Goal: Task Accomplishment & Management: Complete application form

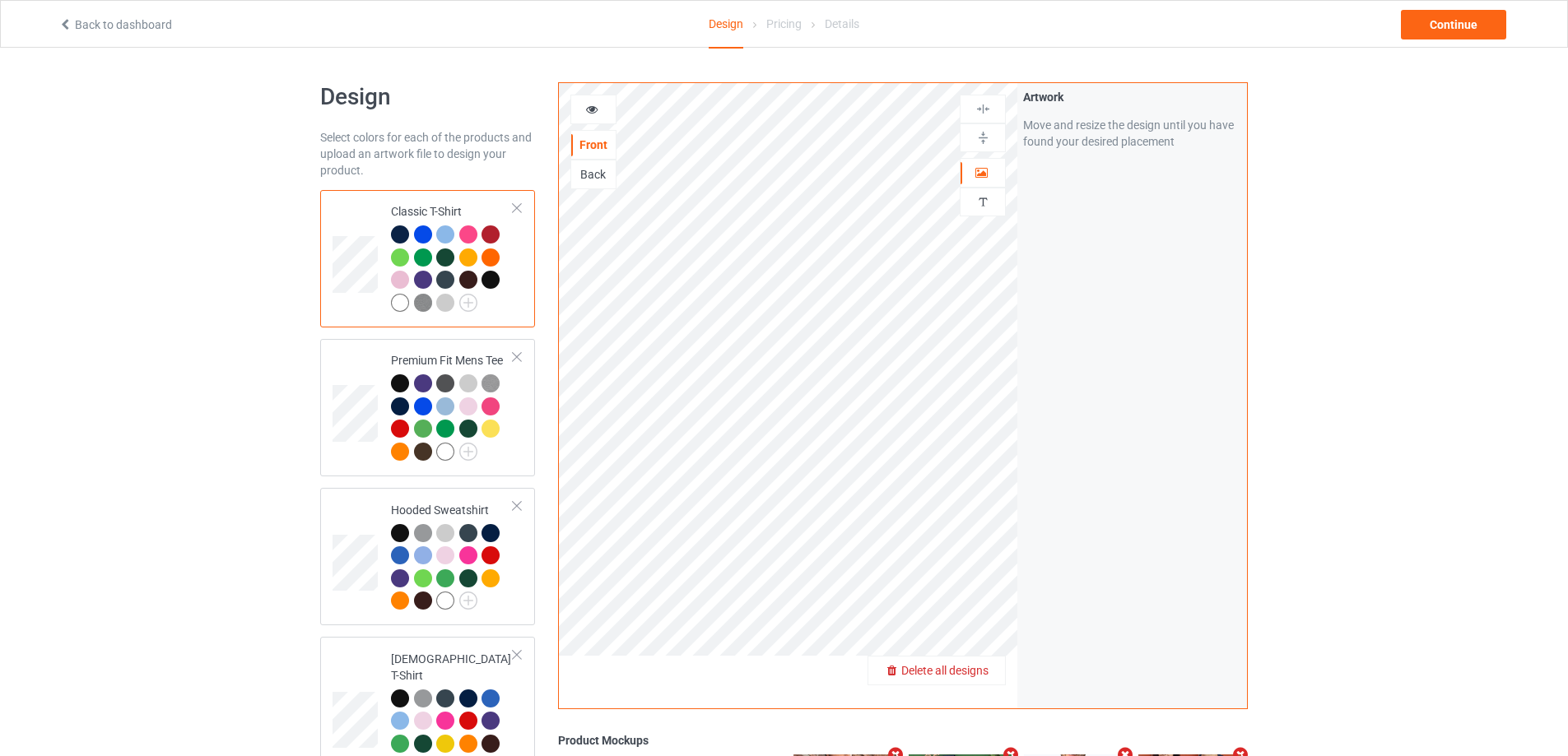
click at [977, 673] on span "Delete all designs" at bounding box center [944, 671] width 87 height 14
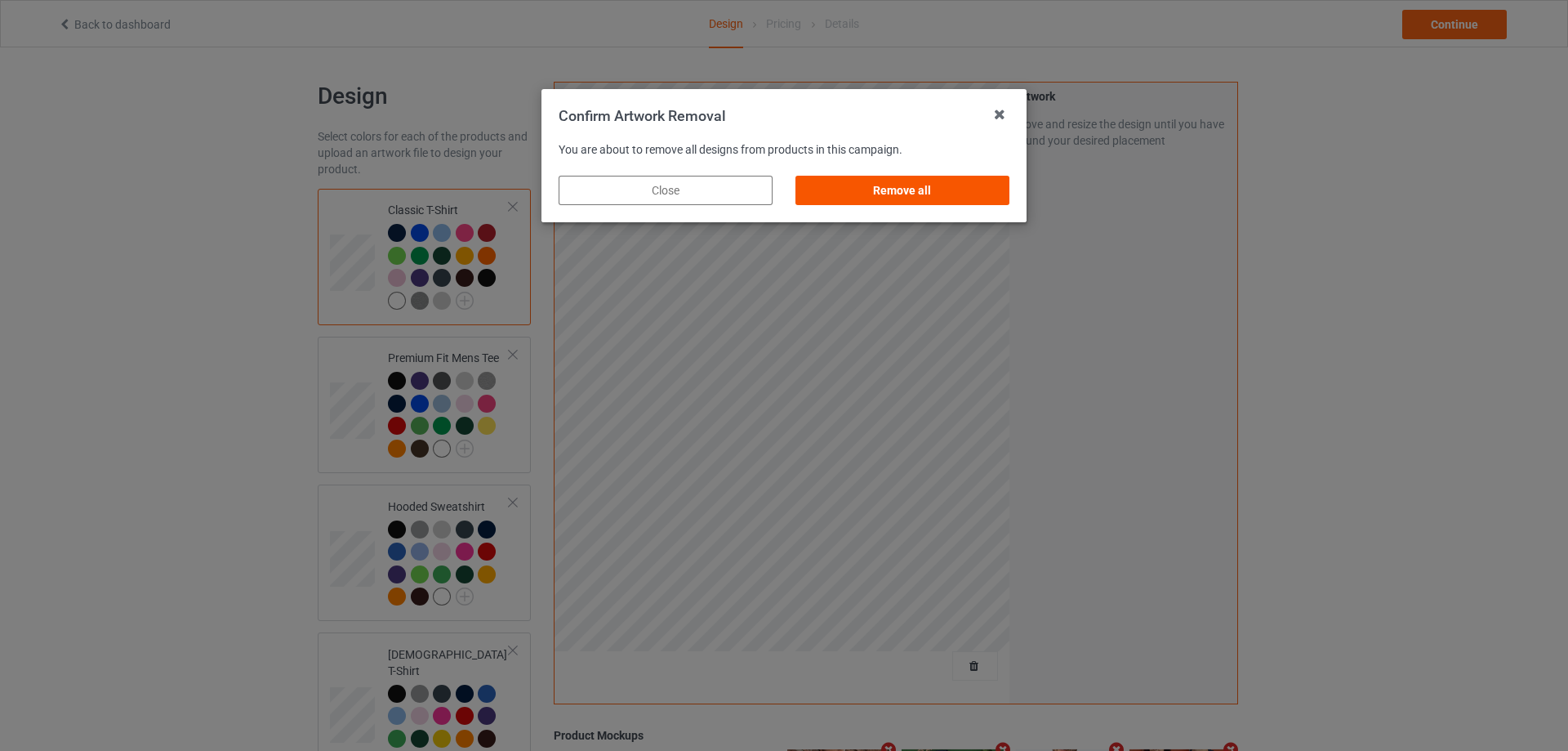
click at [936, 176] on div "Remove all" at bounding box center [902, 190] width 214 height 29
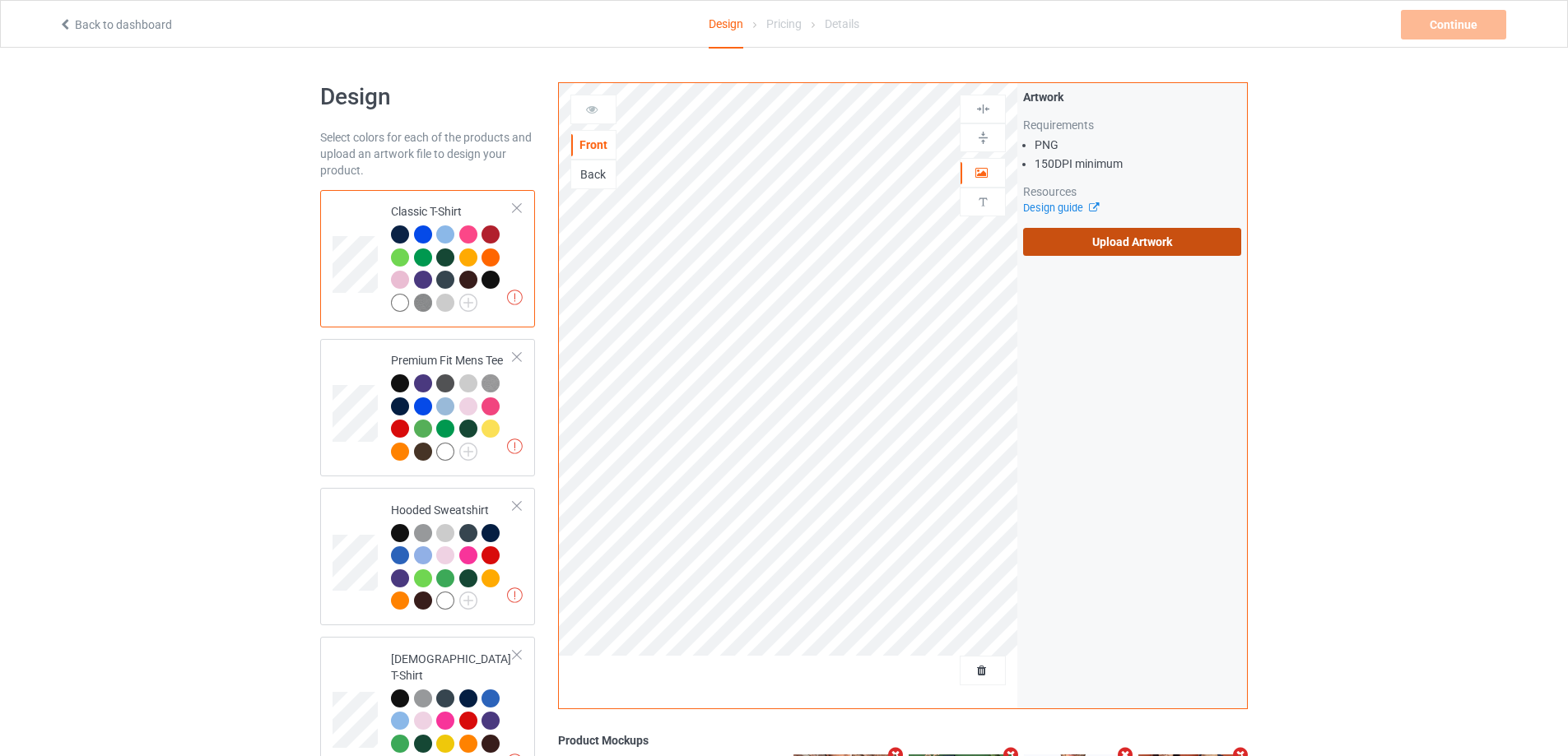
click at [1165, 251] on label "Upload Artwork" at bounding box center [1132, 241] width 218 height 28
click at [0, 0] on input "Upload Artwork" at bounding box center [0, 0] width 0 height 0
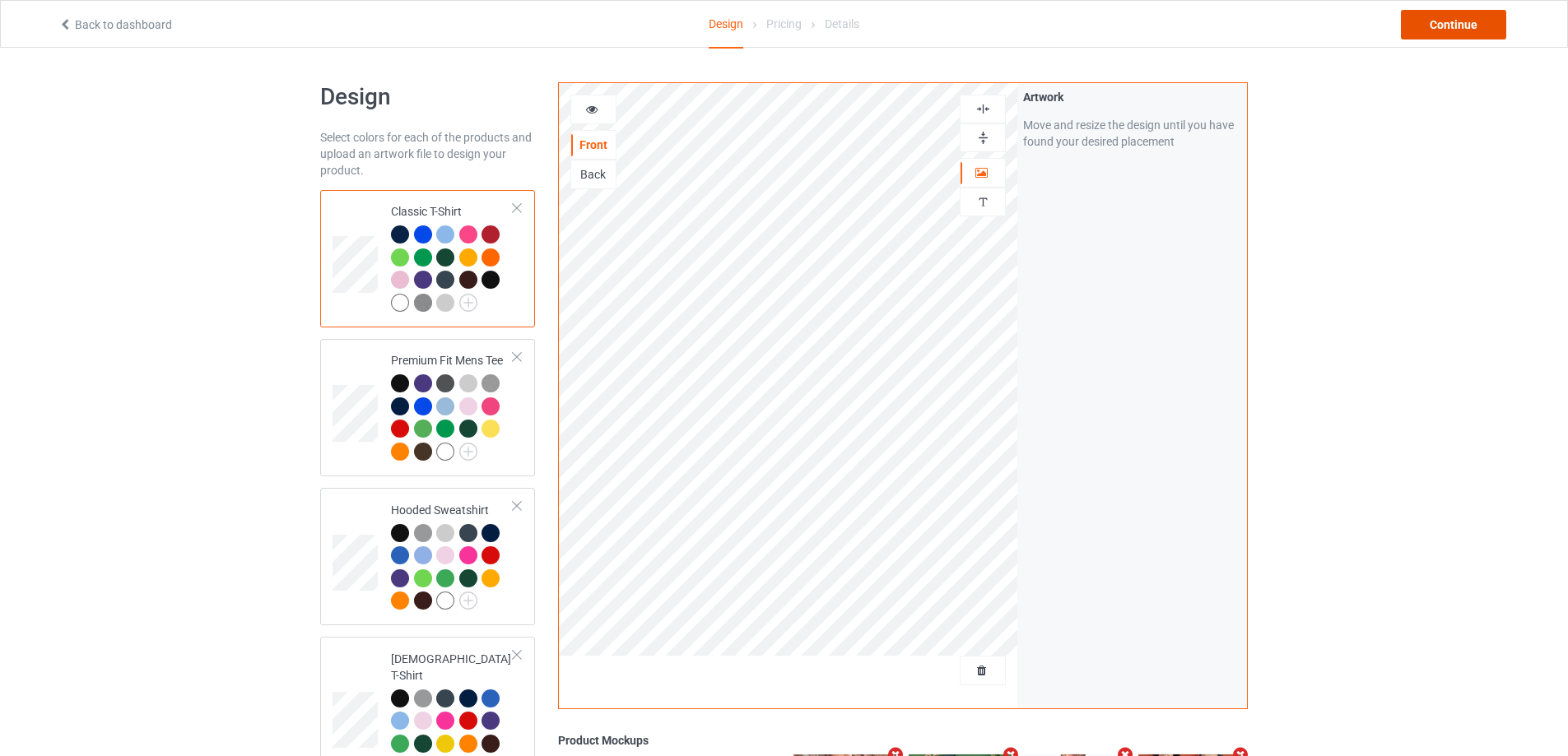
click at [1452, 13] on div "Continue" at bounding box center [1453, 25] width 105 height 30
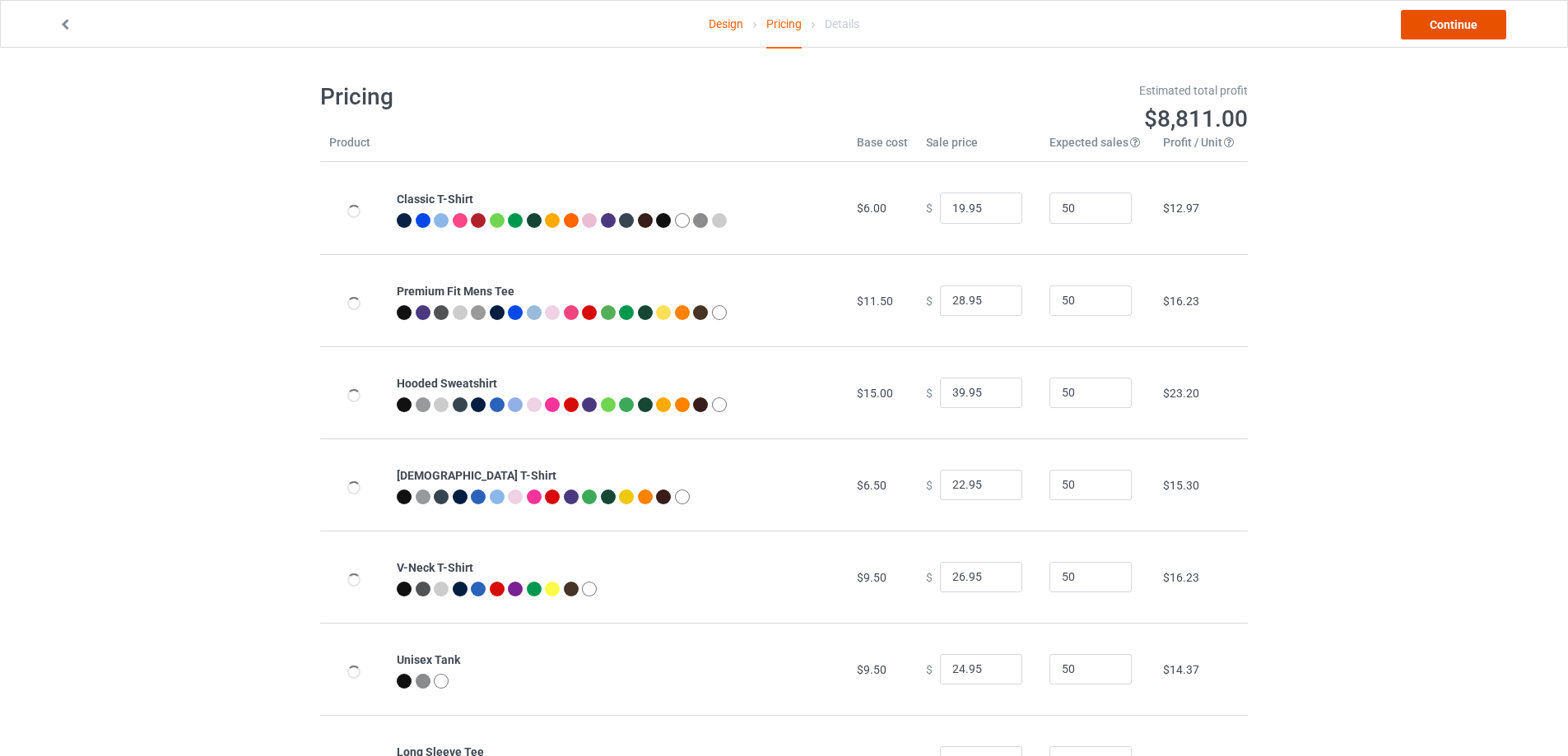
click at [1452, 16] on link "Continue" at bounding box center [1453, 25] width 105 height 30
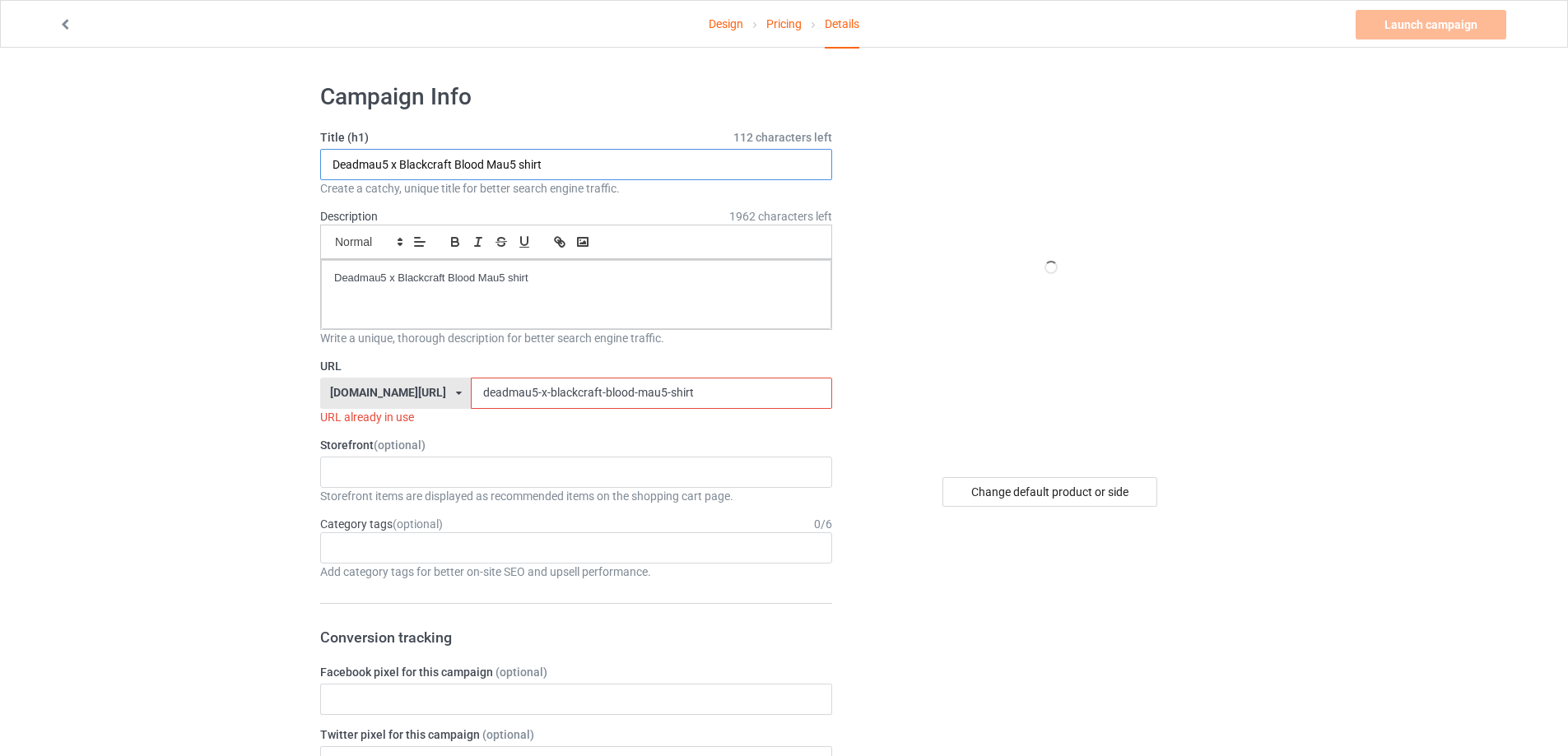
paste input "power of friendship brewers"
type input "power of friendship brewers shirt"
drag, startPoint x: 581, startPoint y: 293, endPoint x: 68, endPoint y: 249, distance: 514.9
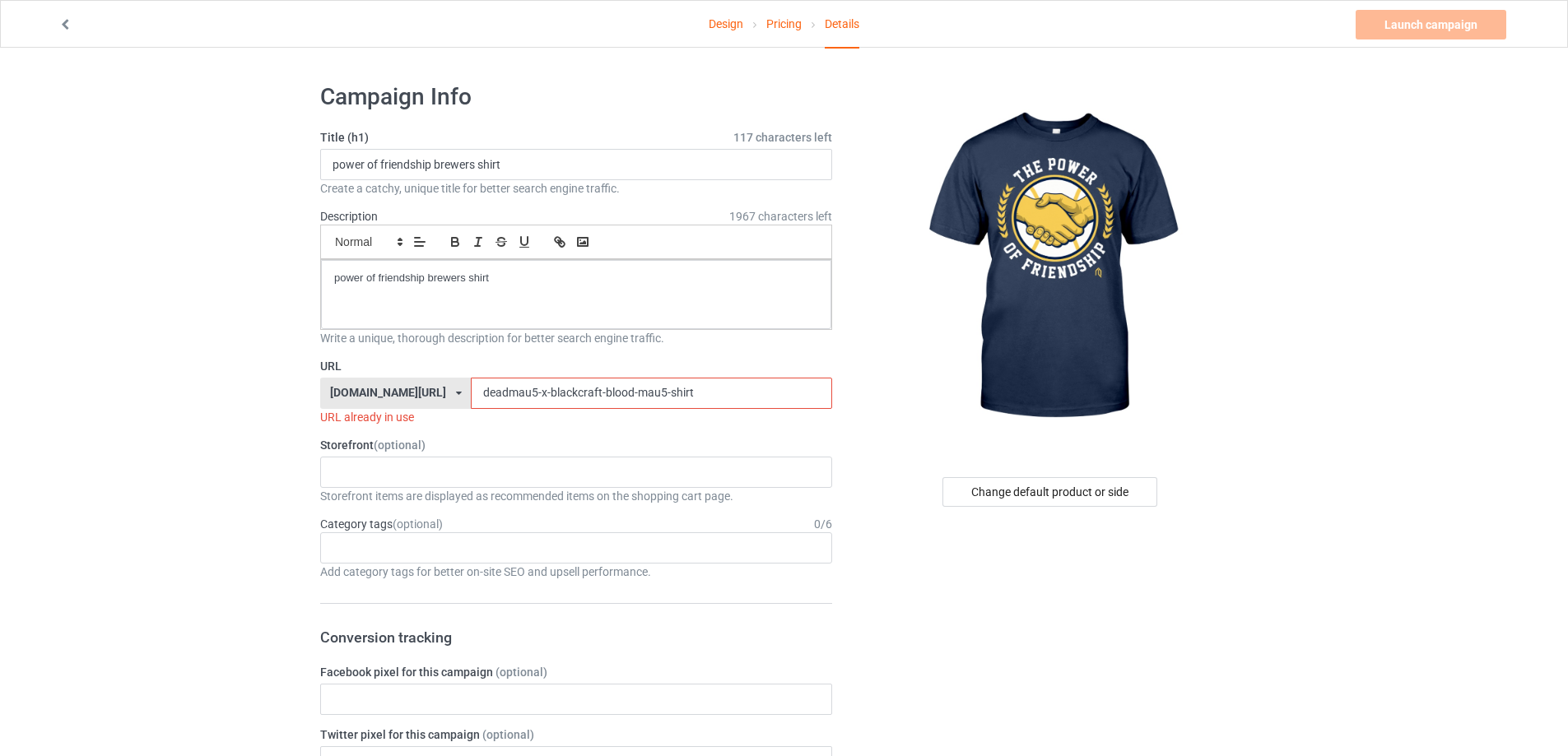
drag, startPoint x: 464, startPoint y: 394, endPoint x: 281, endPoint y: 397, distance: 183.0
paste input "power-of-friendship-brewers"
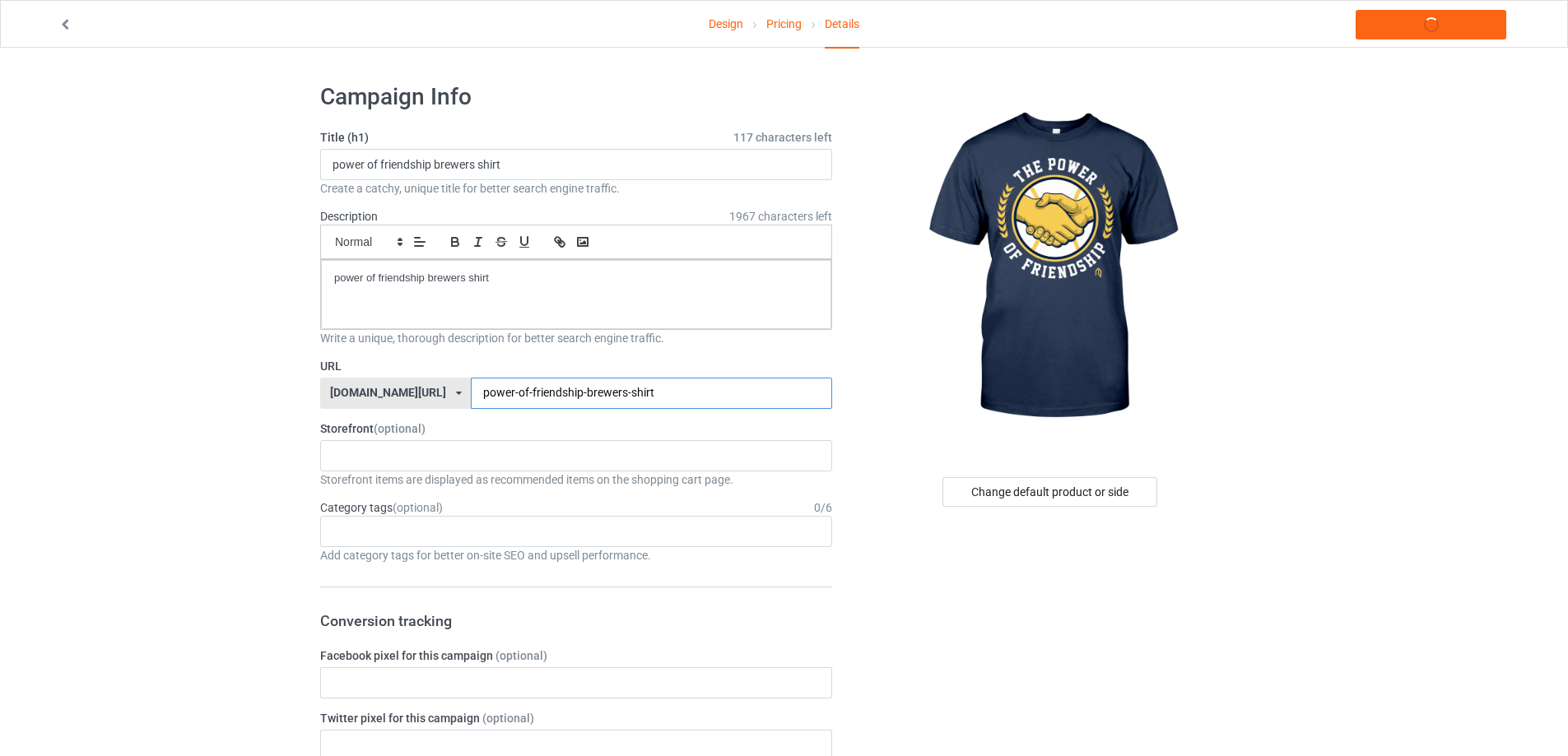
type input "power-of-friendship-brewers-shirt"
copy p "power of friendship brewers shirt"
click at [1418, 15] on link "Launch campaign" at bounding box center [1431, 25] width 151 height 30
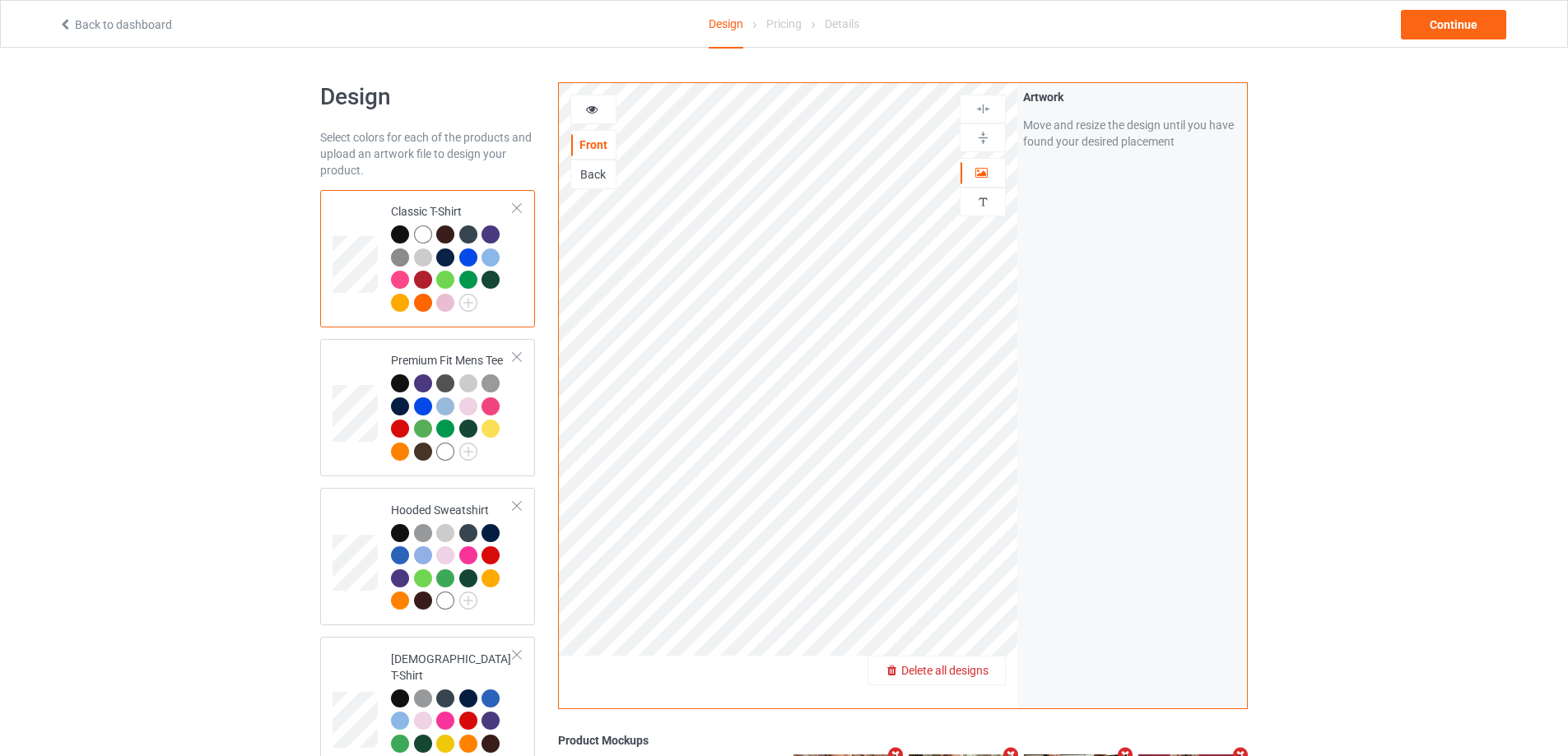
click at [986, 673] on span "Delete all designs" at bounding box center [944, 671] width 87 height 14
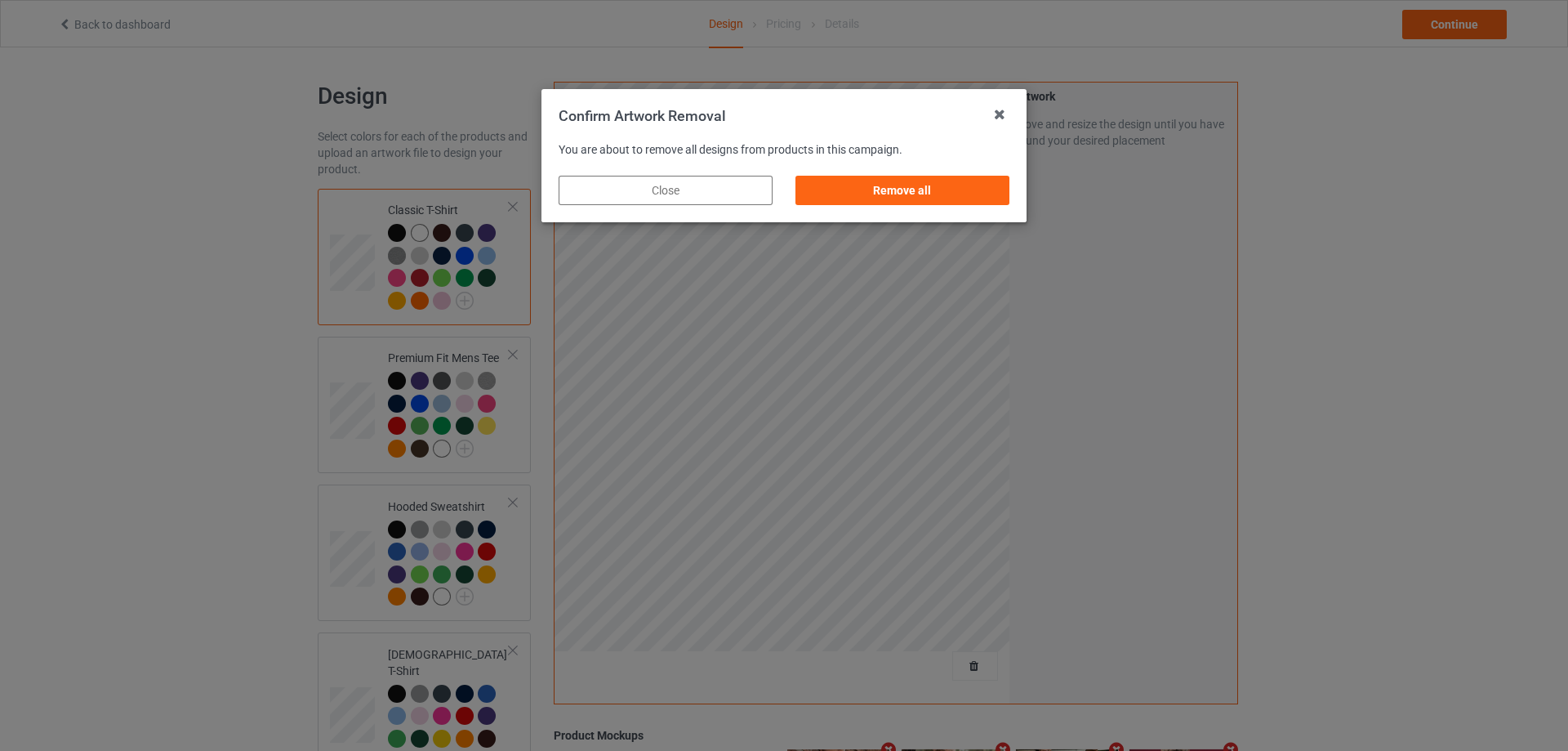
drag, startPoint x: 950, startPoint y: 202, endPoint x: 976, endPoint y: 196, distance: 26.7
click at [951, 199] on div "Remove all" at bounding box center [902, 190] width 214 height 29
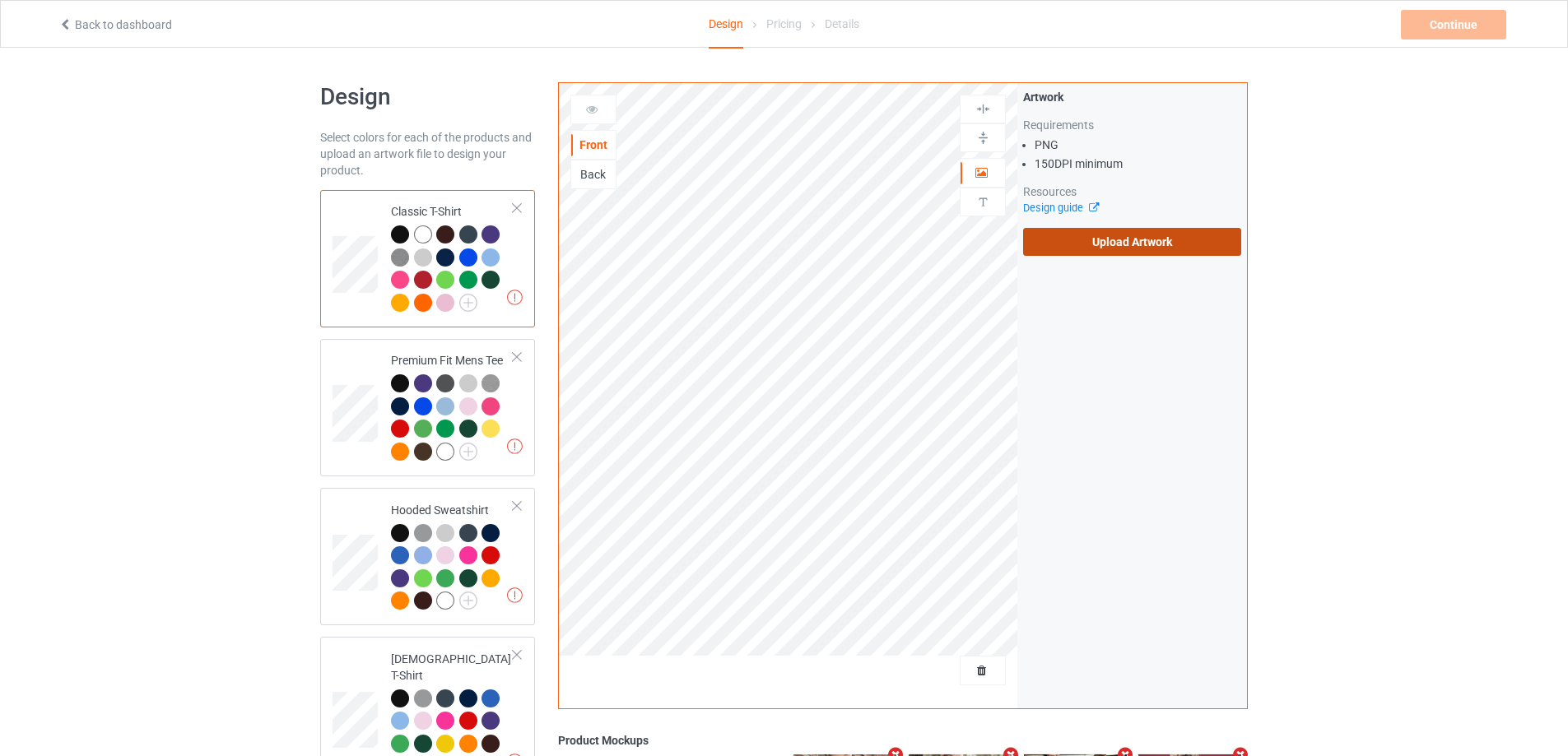
click at [1112, 227] on label "Upload Artwork" at bounding box center [1132, 241] width 218 height 28
click at [0, 0] on input "Upload Artwork" at bounding box center [0, 0] width 0 height 0
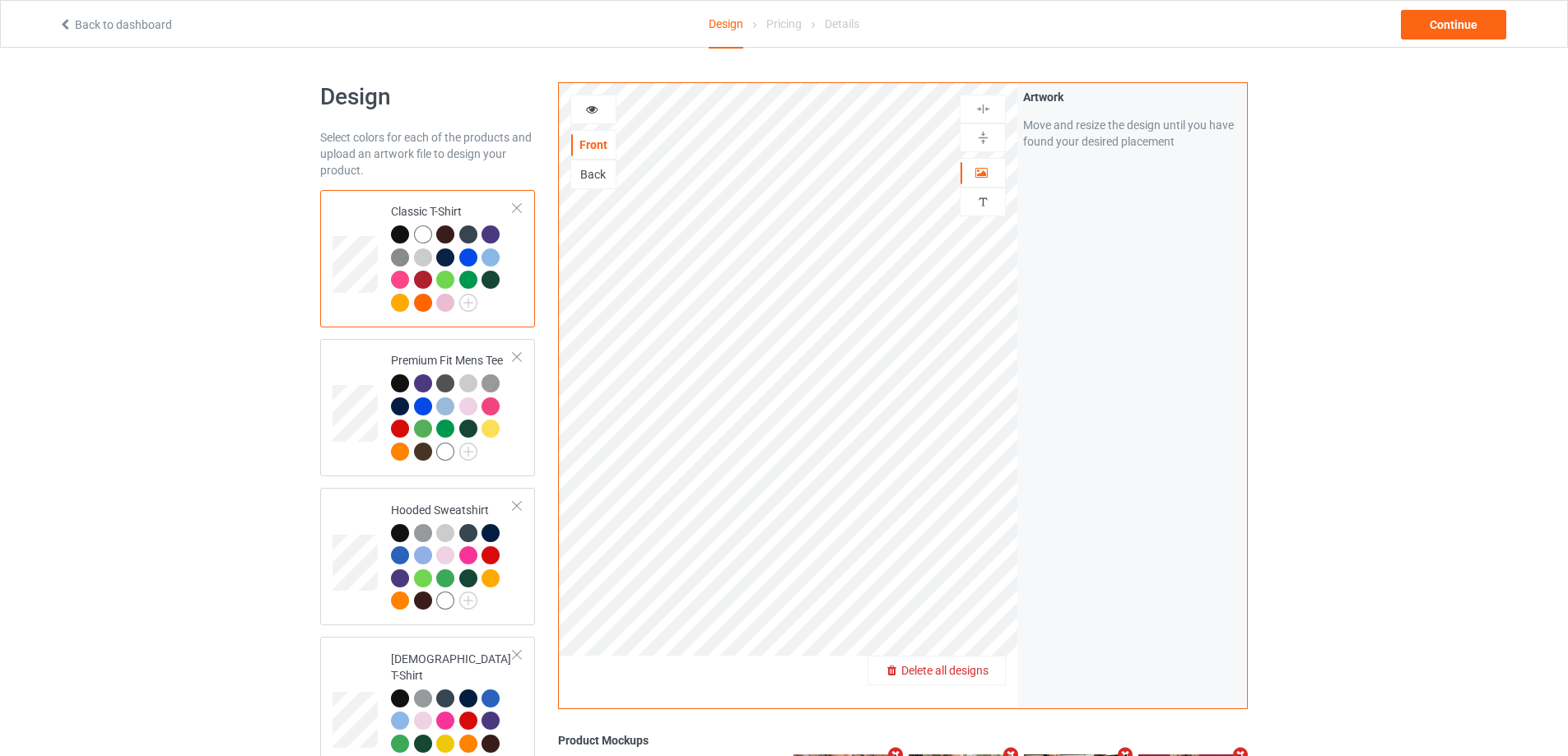
click at [976, 666] on span "Delete all designs" at bounding box center [944, 671] width 87 height 14
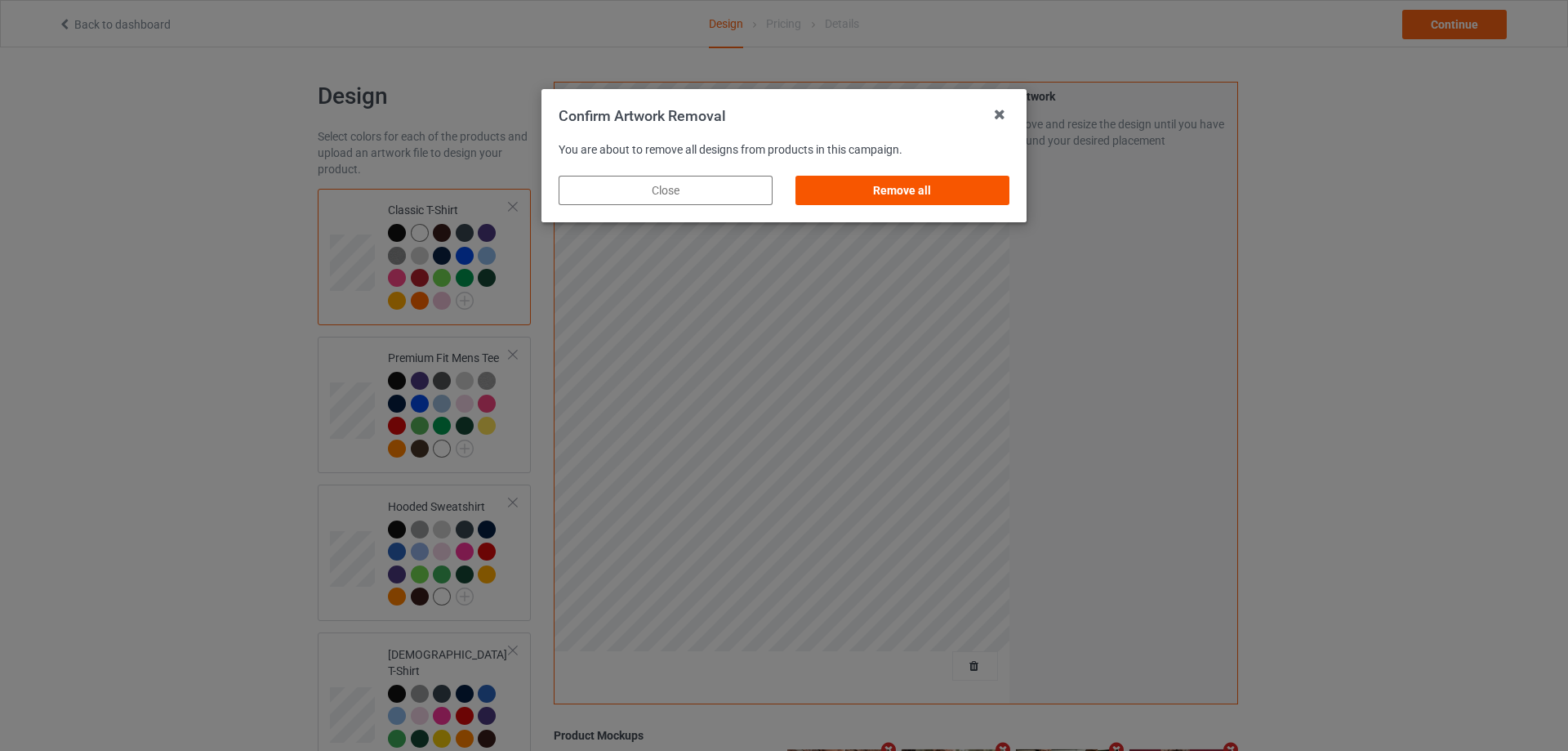
click at [967, 189] on div "Remove all" at bounding box center [902, 190] width 214 height 29
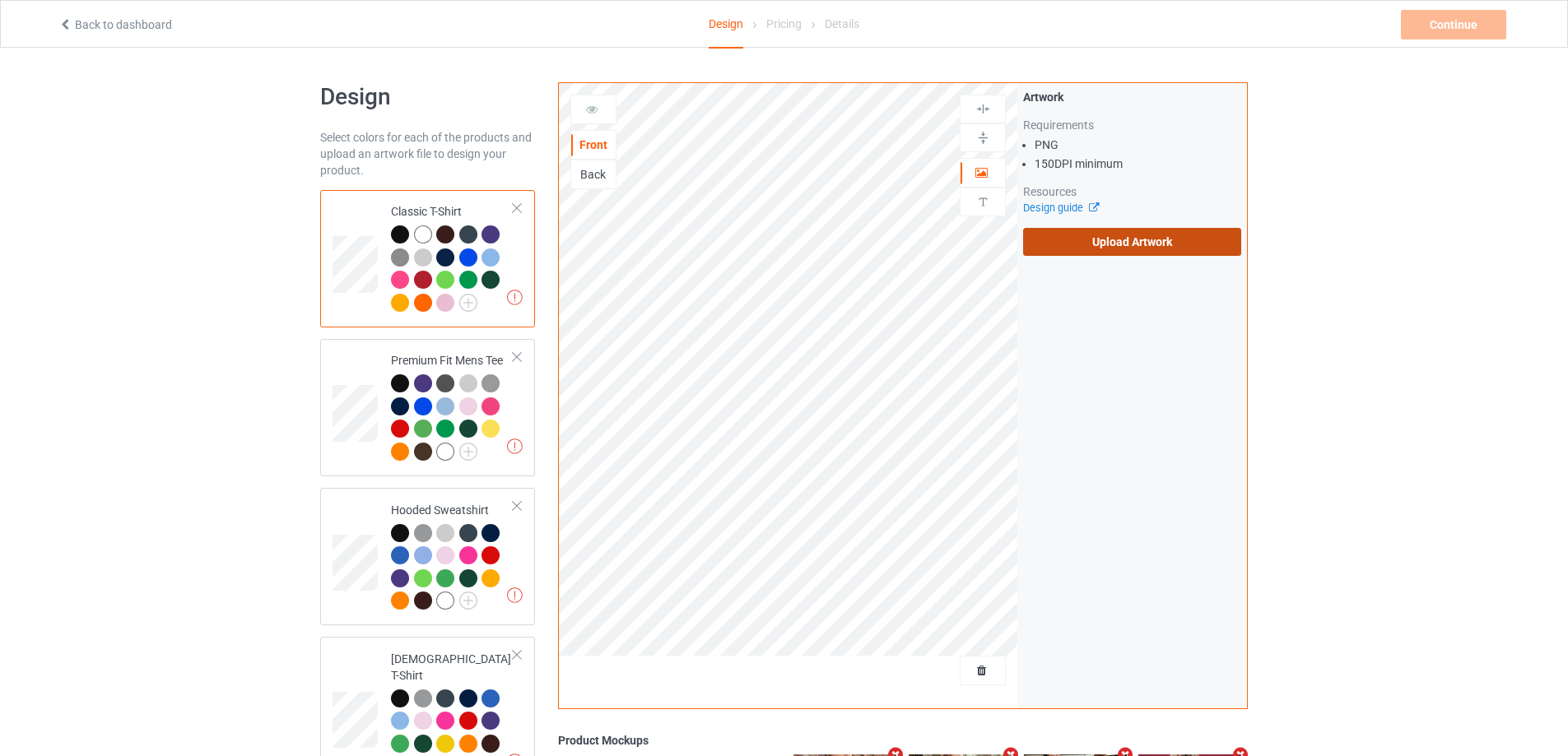
click at [1152, 241] on label "Upload Artwork" at bounding box center [1132, 241] width 218 height 28
click at [0, 0] on input "Upload Artwork" at bounding box center [0, 0] width 0 height 0
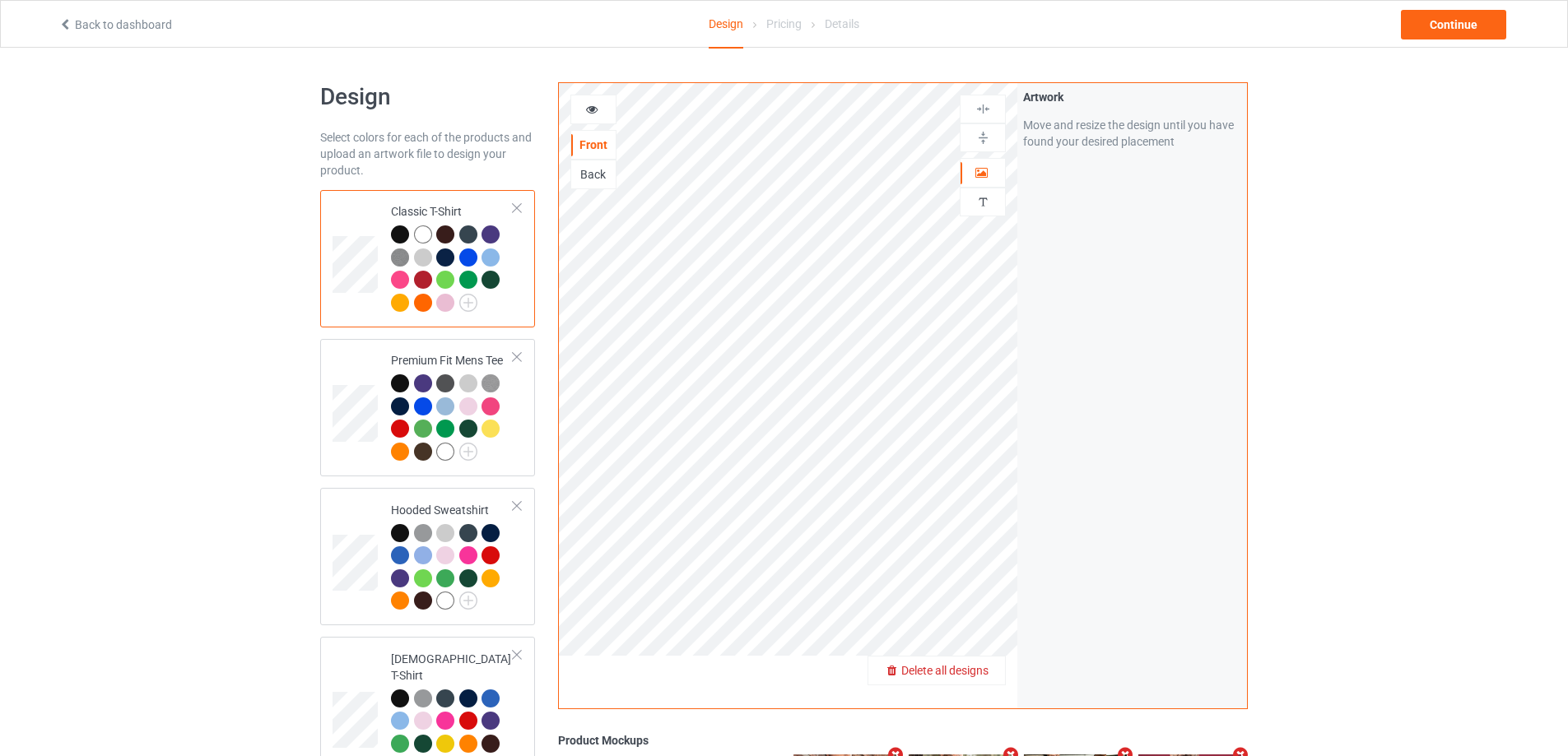
click at [972, 676] on span "Delete all designs" at bounding box center [944, 671] width 87 height 14
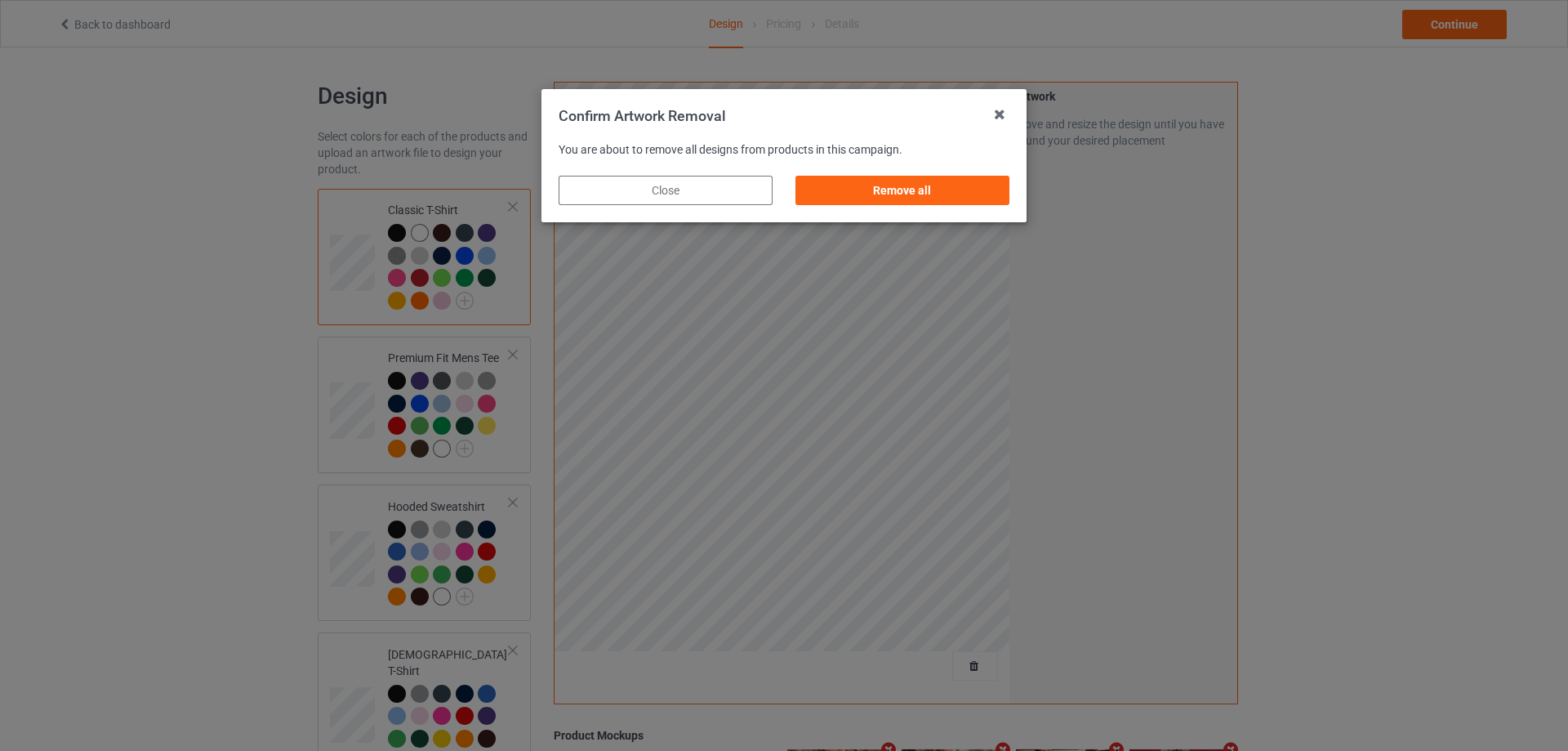
click at [989, 189] on div "Remove all" at bounding box center [902, 190] width 214 height 29
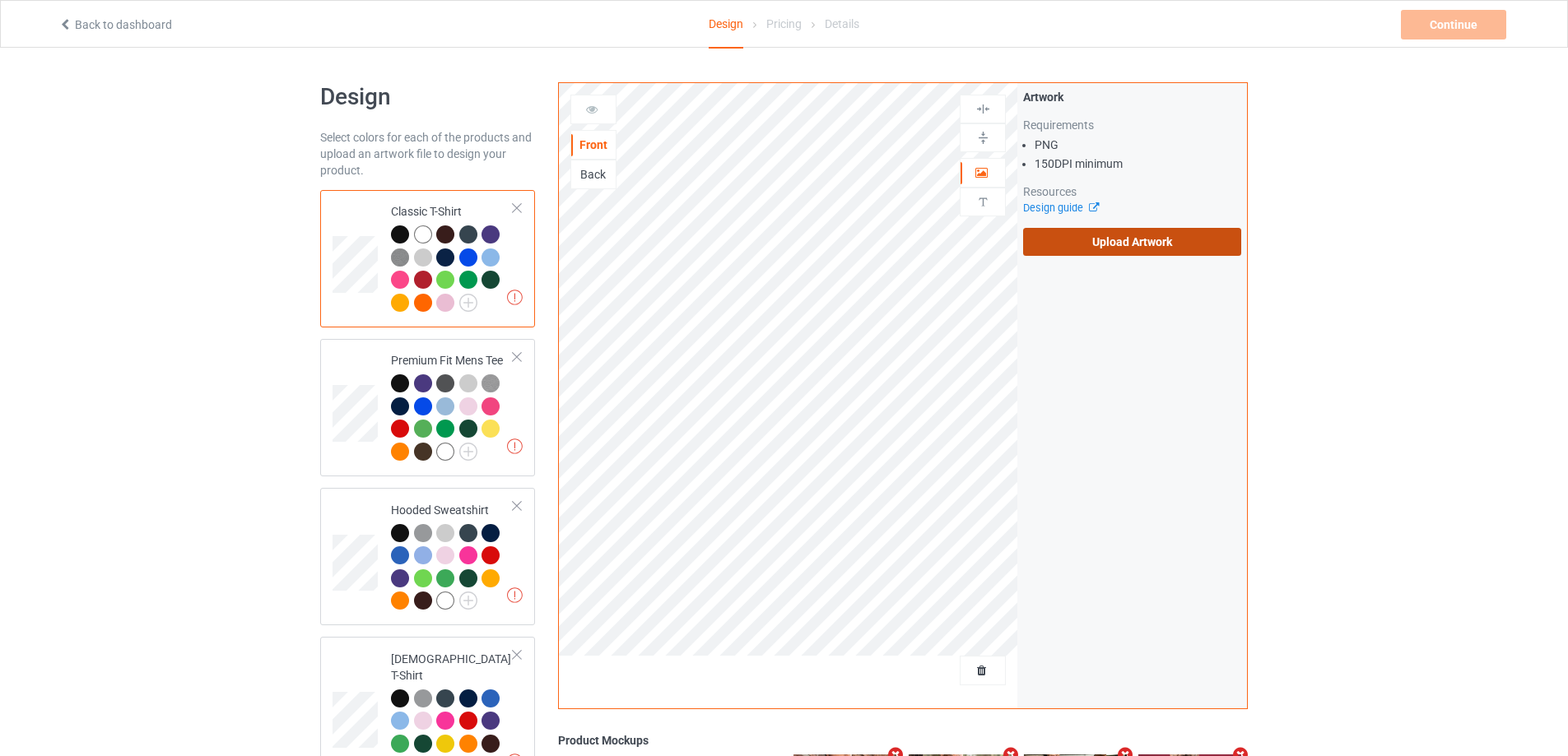
click at [1112, 237] on label "Upload Artwork" at bounding box center [1132, 241] width 218 height 28
click at [0, 0] on input "Upload Artwork" at bounding box center [0, 0] width 0 height 0
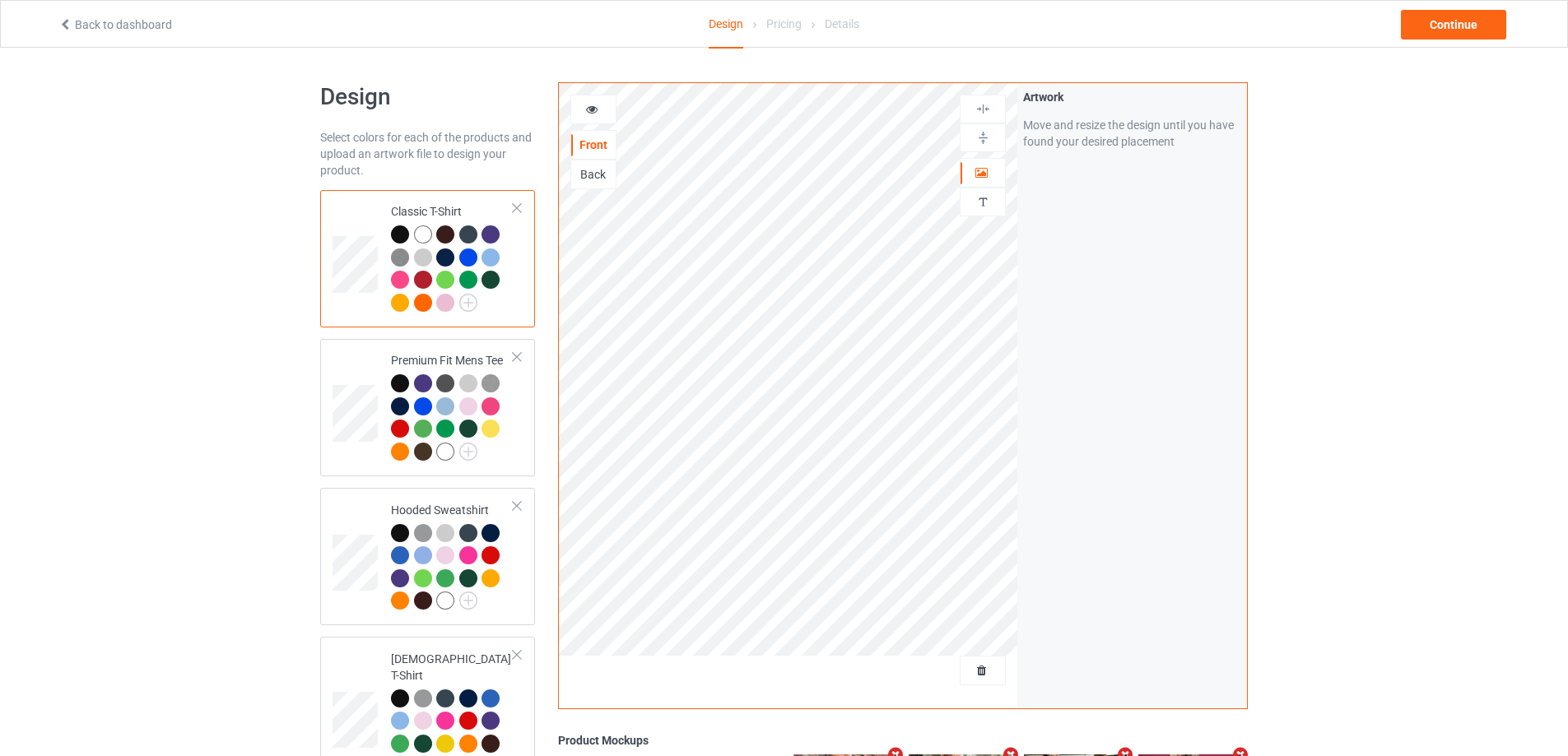
click at [1459, 41] on div "Back to dashboard Design Pricing Details Continue" at bounding box center [784, 24] width 1474 height 46
click at [1461, 36] on div "Continue" at bounding box center [1453, 25] width 105 height 30
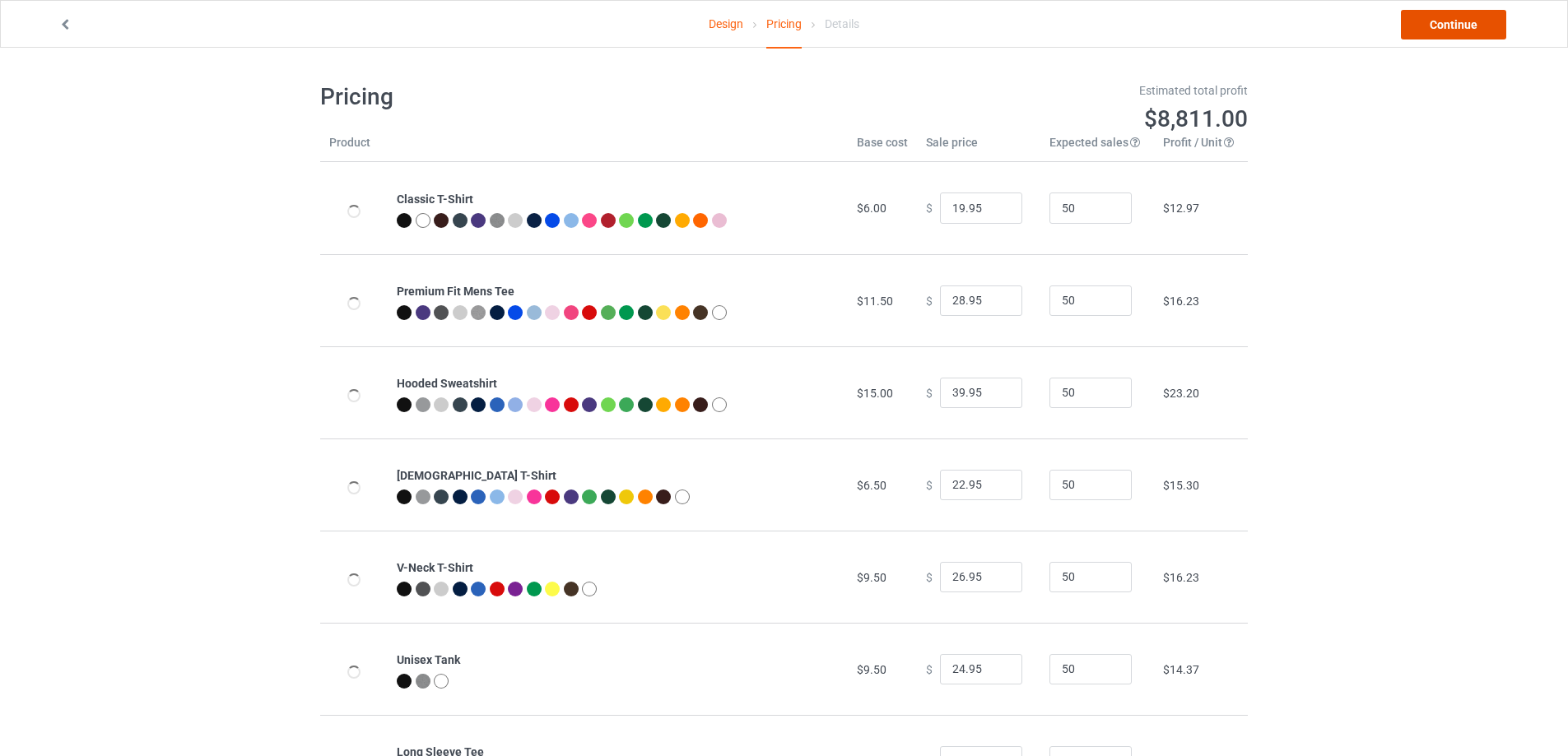
click at [1461, 36] on link "Continue" at bounding box center [1453, 25] width 105 height 30
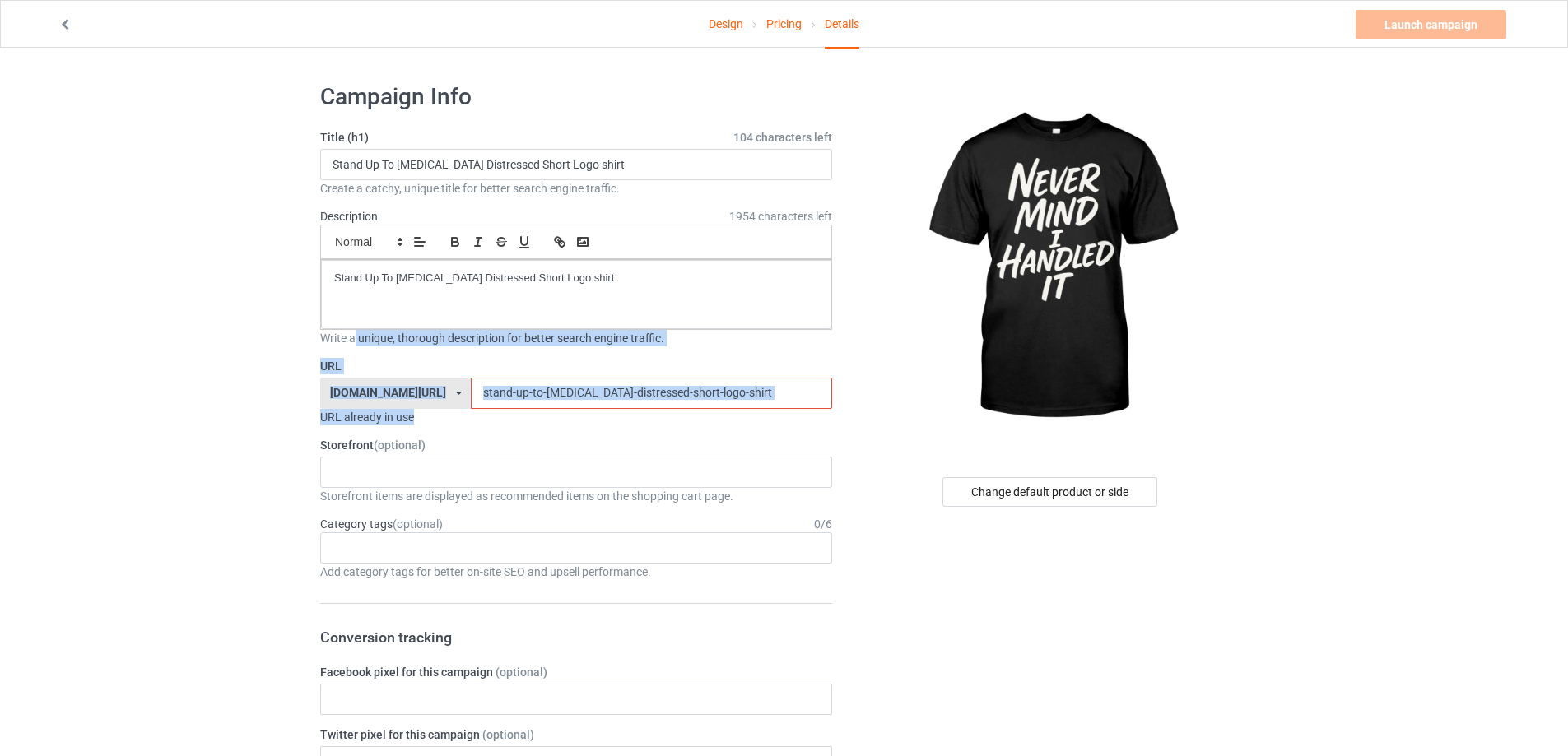
drag, startPoint x: 632, startPoint y: 387, endPoint x: 159, endPoint y: 312, distance: 478.9
click at [580, 273] on p "Stand Up To Cancer Distressed Short Logo shirt" at bounding box center [576, 278] width 484 height 15
drag, startPoint x: 580, startPoint y: 273, endPoint x: 140, endPoint y: 244, distance: 441.0
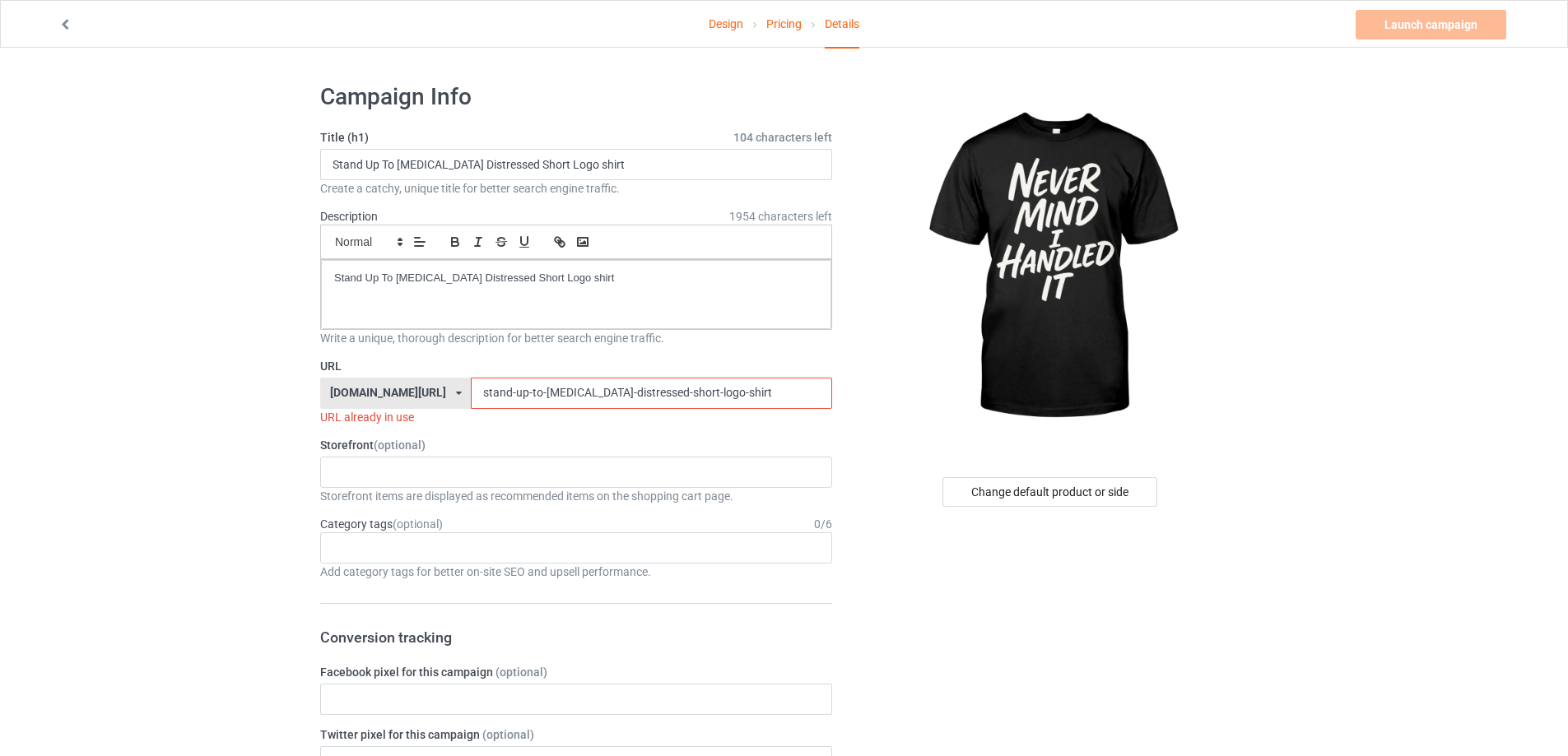
click at [616, 256] on div "Small Normal Large Big Huge" at bounding box center [575, 241] width 512 height 35
drag, startPoint x: 583, startPoint y: 165, endPoint x: 96, endPoint y: 111, distance: 490.0
paste input "Never mind i handled it sarcastic"
type input "Never mind i handled it sarcastic shirt"
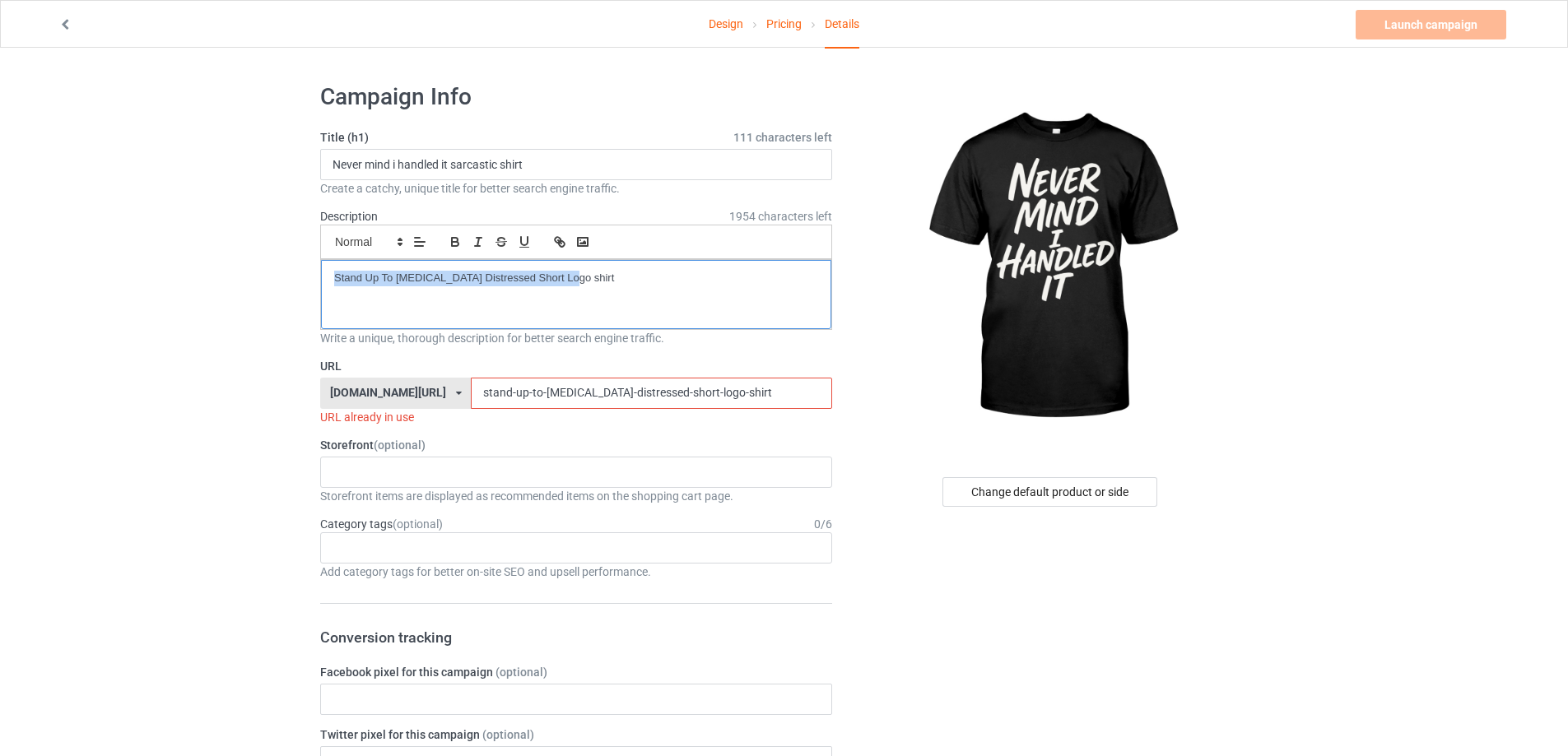
drag, startPoint x: 585, startPoint y: 288, endPoint x: 99, endPoint y: 249, distance: 487.6
paste input "never-mind-i-handled-it-sarcastic-t"
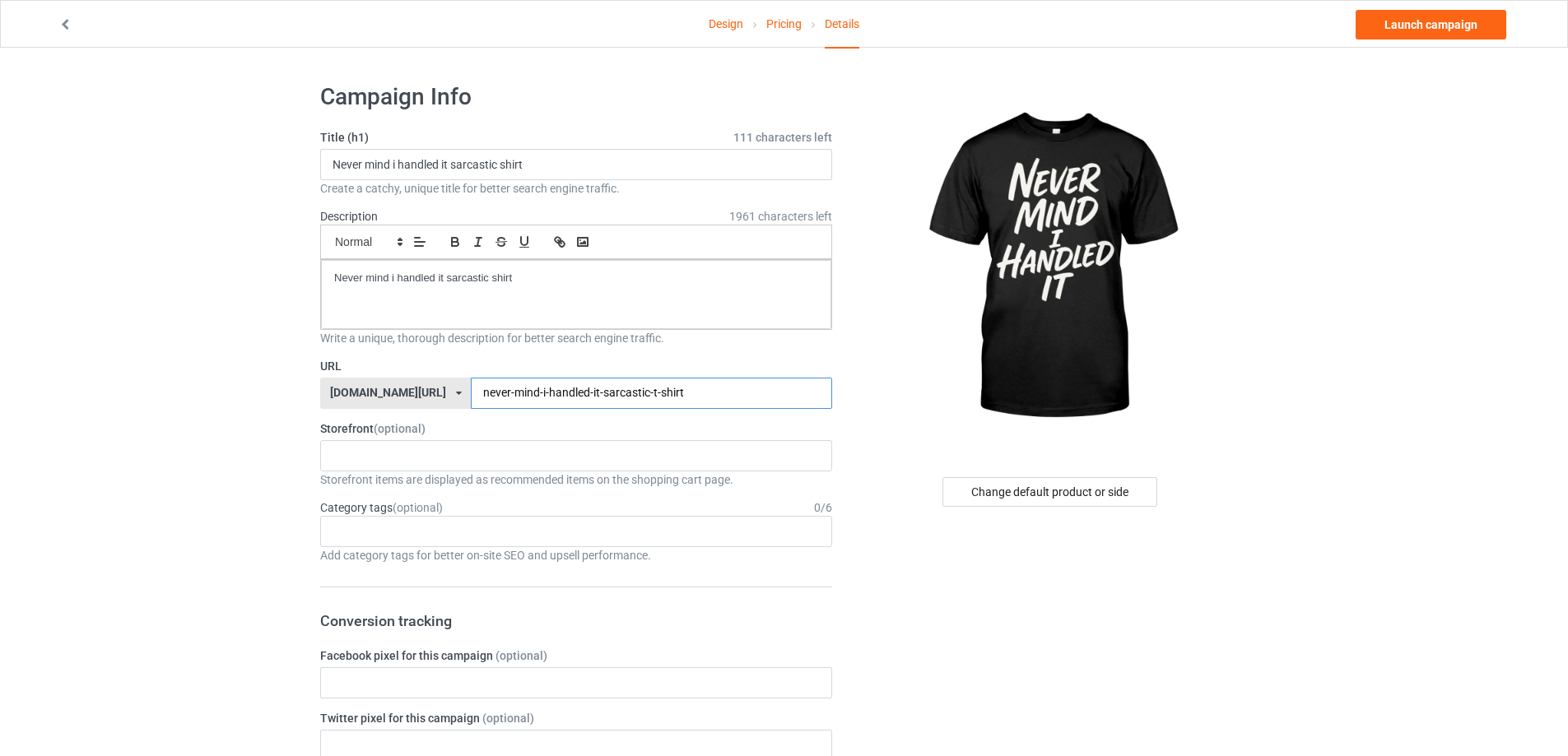
click at [609, 398] on input "never-mind-i-handled-it-sarcastic-t-shirt" at bounding box center [651, 392] width 360 height 31
type input "never-mind-i-handled-it-sarcastic-shirt"
click at [1448, 36] on link "Launch campaign" at bounding box center [1431, 25] width 151 height 30
